Goal: Information Seeking & Learning: Learn about a topic

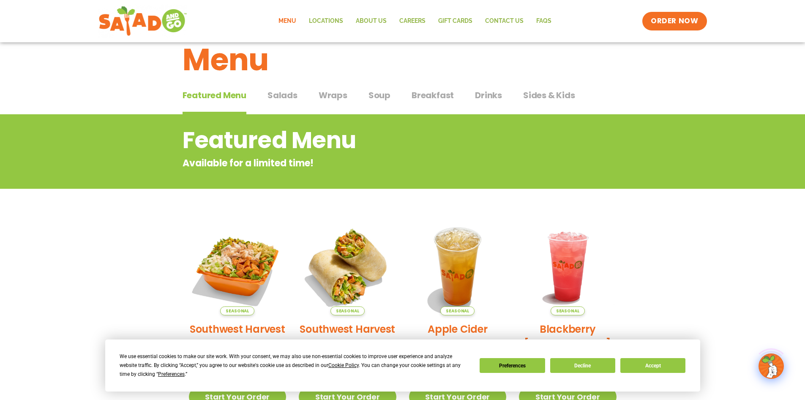
scroll to position [42, 0]
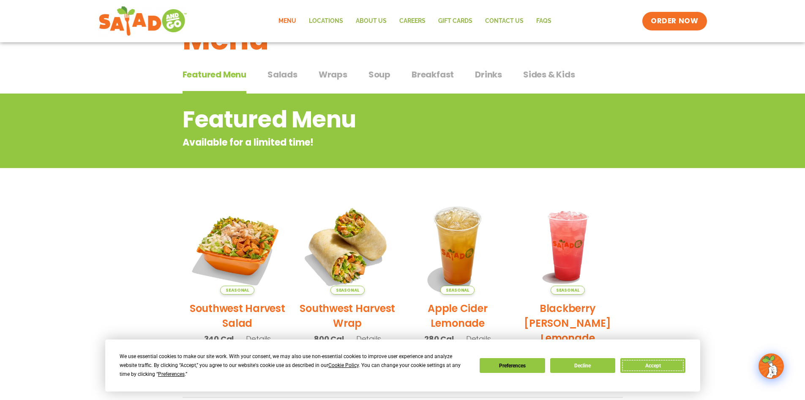
click at [637, 362] on button "Accept" at bounding box center [653, 365] width 65 height 15
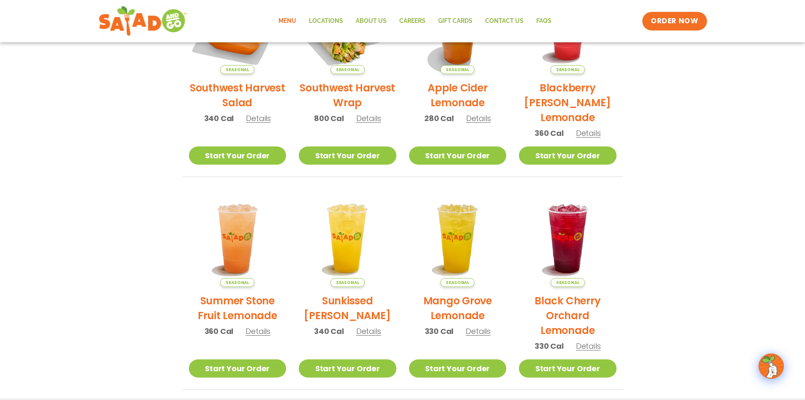
scroll to position [185, 0]
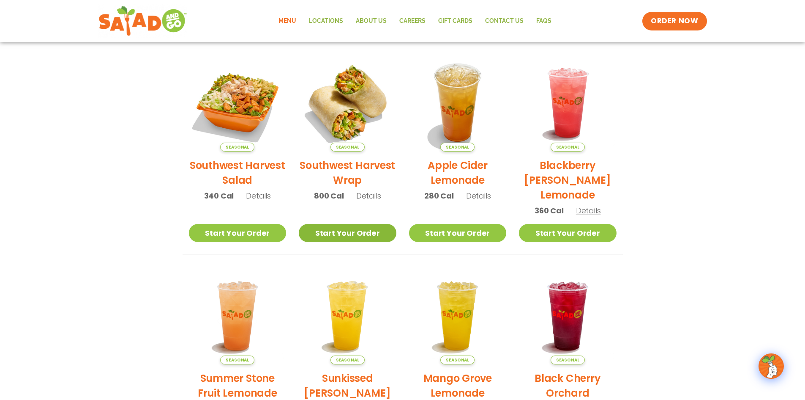
click at [372, 236] on link "Start Your Order" at bounding box center [348, 233] width 98 height 18
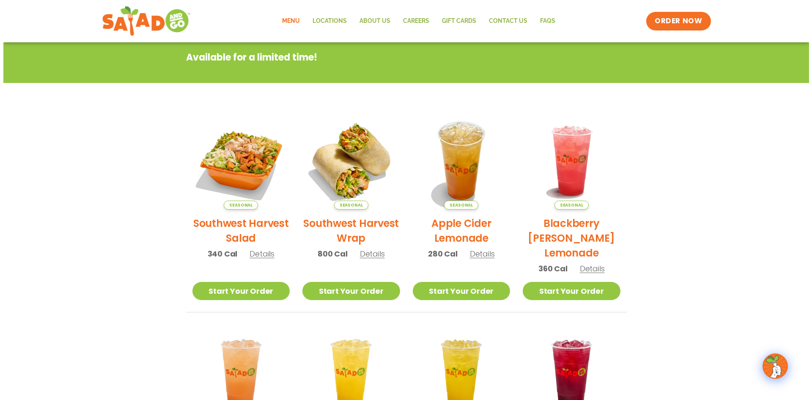
scroll to position [127, 0]
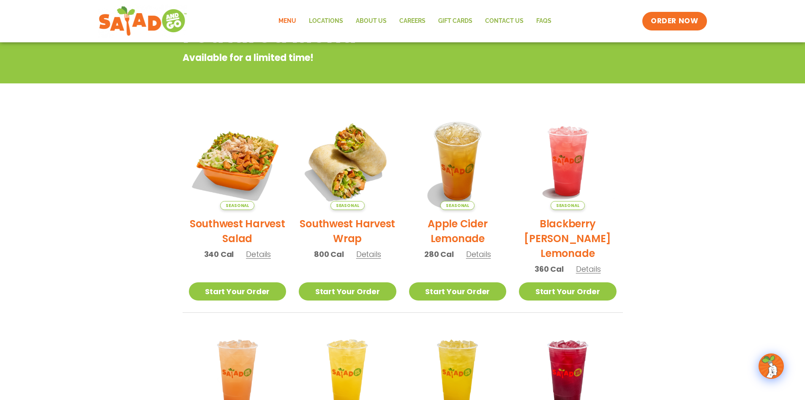
click at [254, 232] on h2 "Southwest Harvest Salad" at bounding box center [238, 231] width 98 height 30
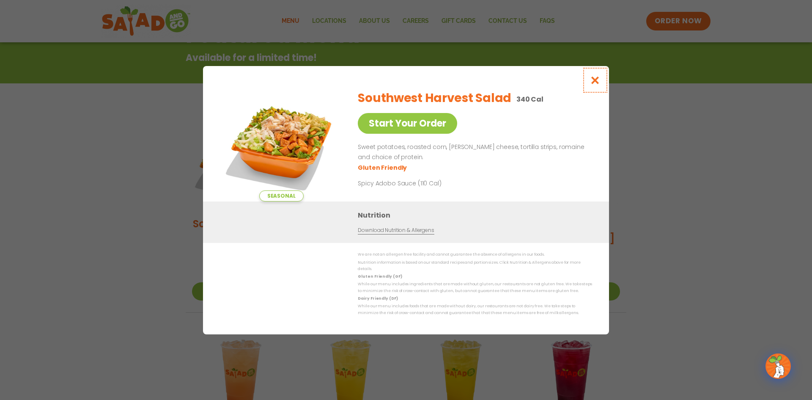
click at [598, 85] on icon "Close modal" at bounding box center [595, 80] width 11 height 9
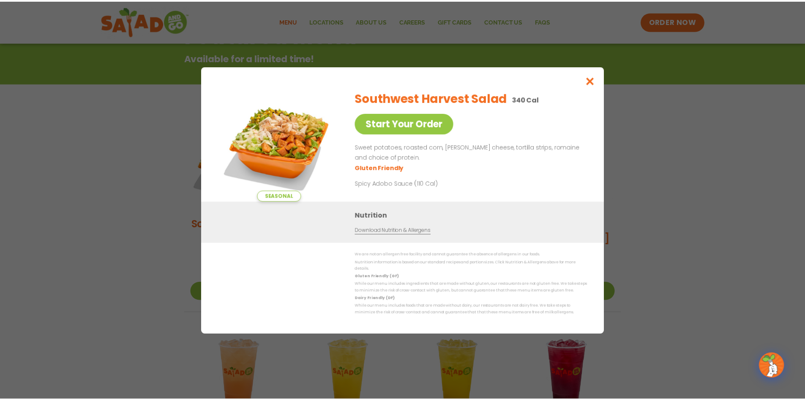
scroll to position [136, 0]
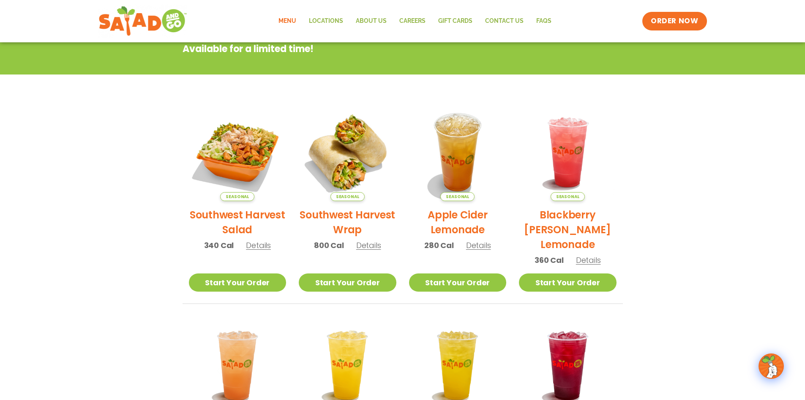
click at [372, 246] on span "Details" at bounding box center [368, 245] width 25 height 11
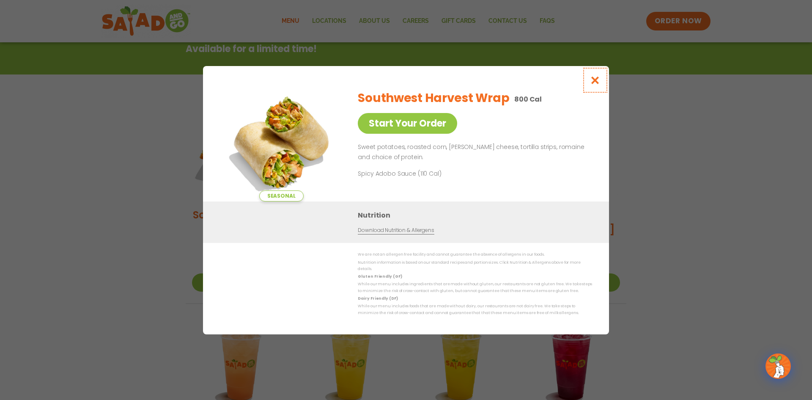
drag, startPoint x: 597, startPoint y: 80, endPoint x: 595, endPoint y: 85, distance: 4.9
click at [597, 80] on icon "Close modal" at bounding box center [595, 80] width 11 height 9
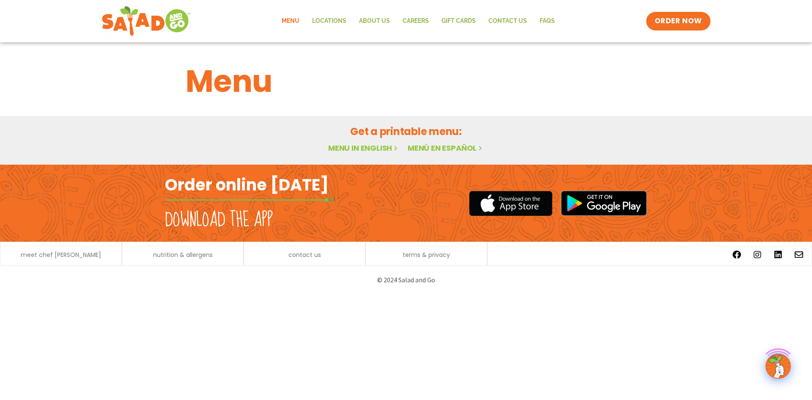
click at [288, 19] on link "Menu" at bounding box center [290, 20] width 30 height 19
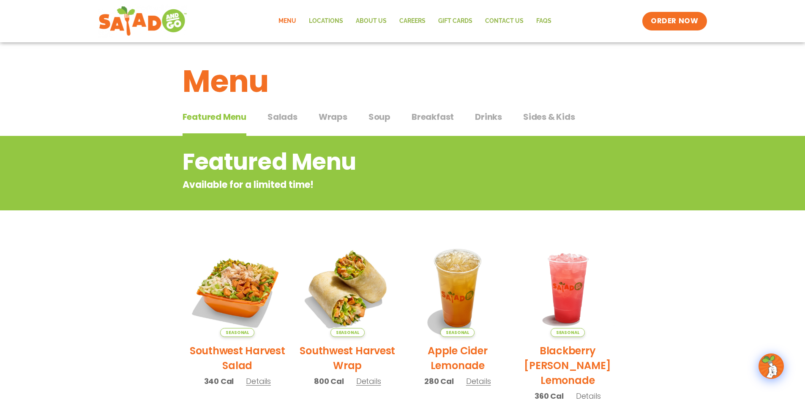
click at [338, 113] on span "Wraps" at bounding box center [333, 116] width 29 height 13
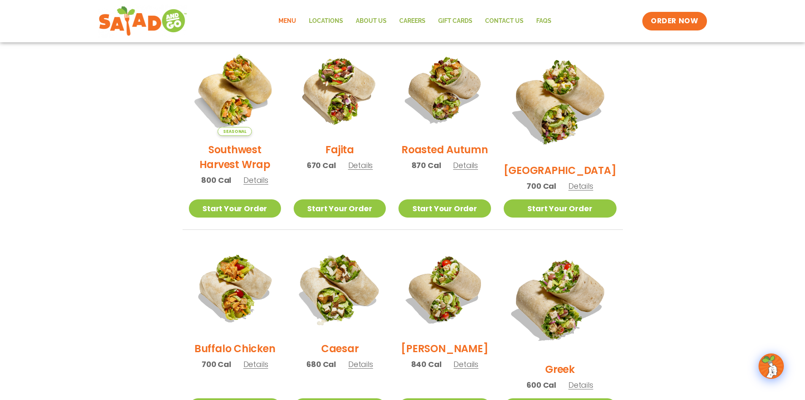
scroll to position [211, 0]
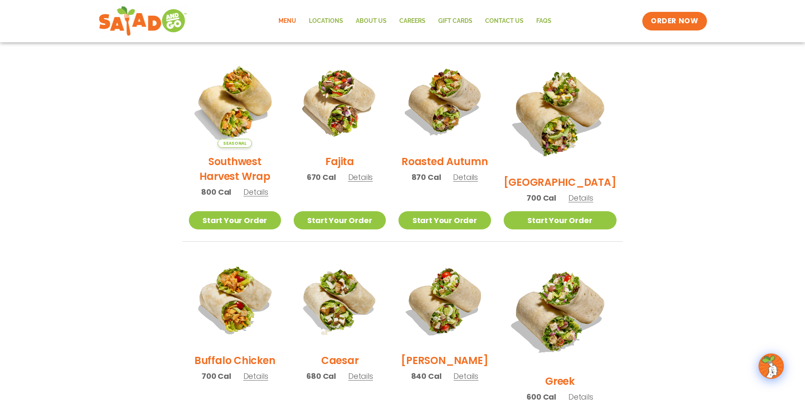
click at [354, 168] on h2 "Fajita" at bounding box center [340, 161] width 29 height 15
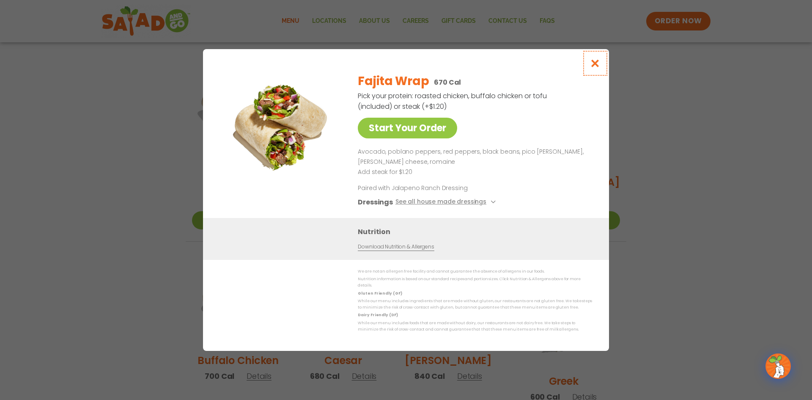
click at [599, 63] on icon "Close modal" at bounding box center [595, 63] width 11 height 9
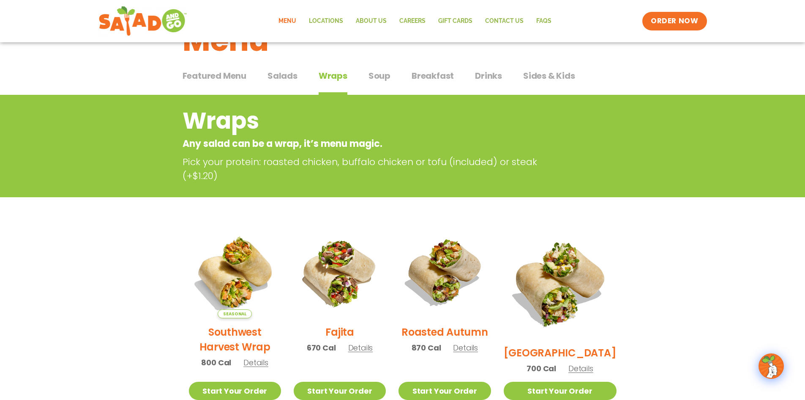
scroll to position [0, 0]
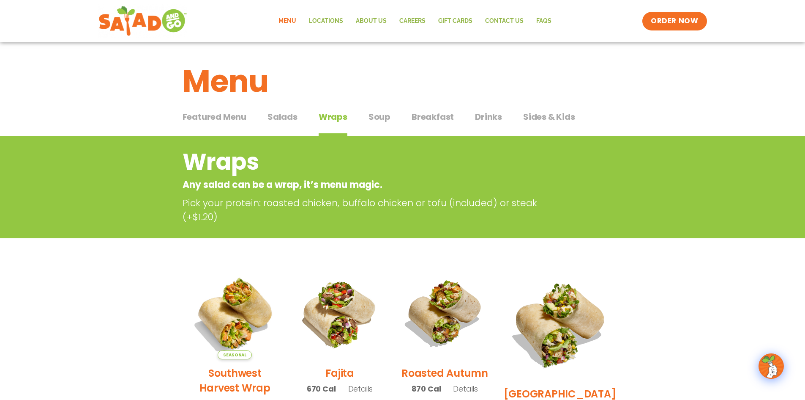
click at [379, 117] on span "Soup" at bounding box center [380, 116] width 22 height 13
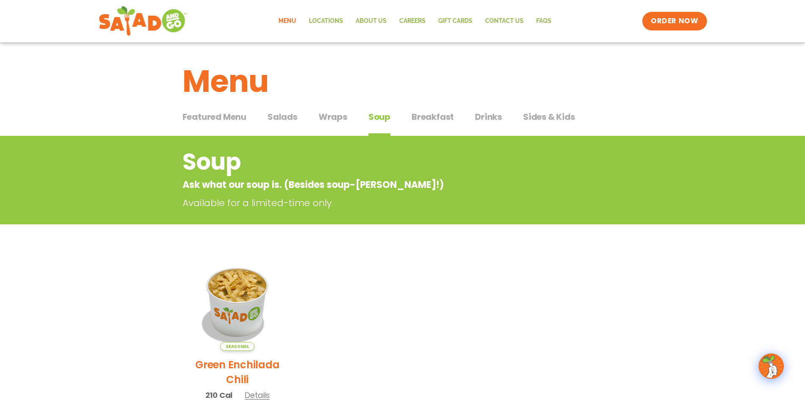
click at [438, 112] on span "Breakfast" at bounding box center [433, 116] width 42 height 13
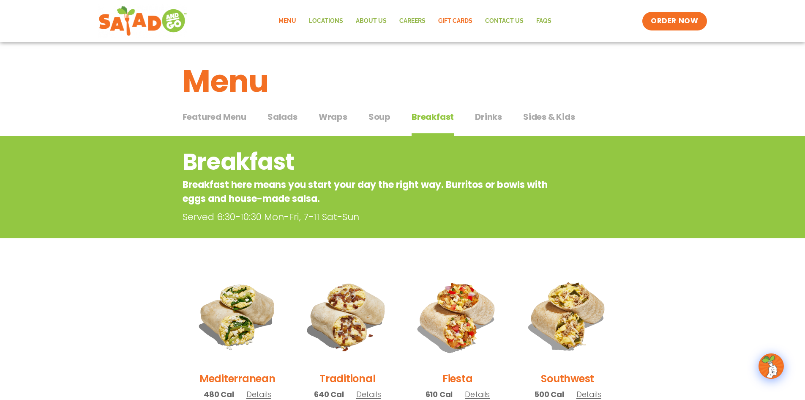
click at [457, 19] on link "GIFT CARDS" at bounding box center [455, 20] width 47 height 19
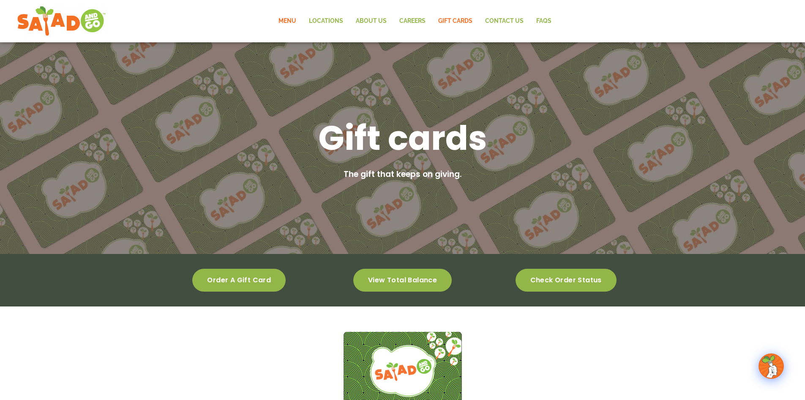
click at [298, 17] on link "Menu" at bounding box center [287, 20] width 30 height 19
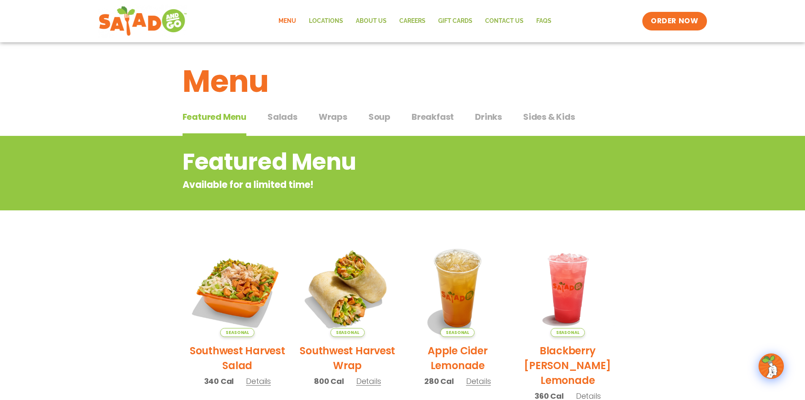
click at [276, 122] on span "Salads" at bounding box center [283, 116] width 30 height 13
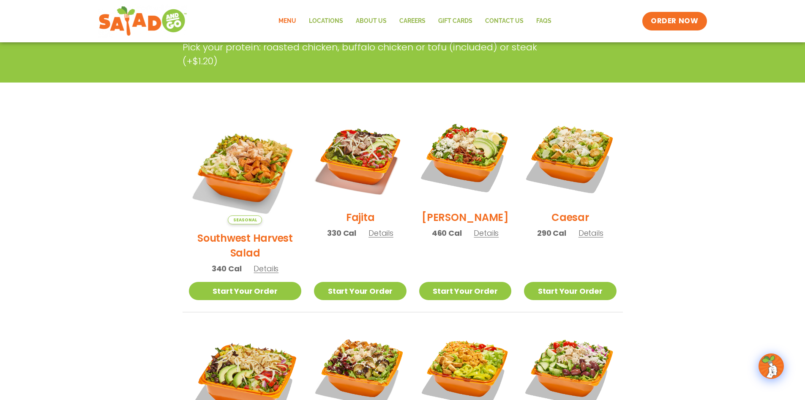
scroll to position [169, 0]
